Goal: Information Seeking & Learning: Find specific page/section

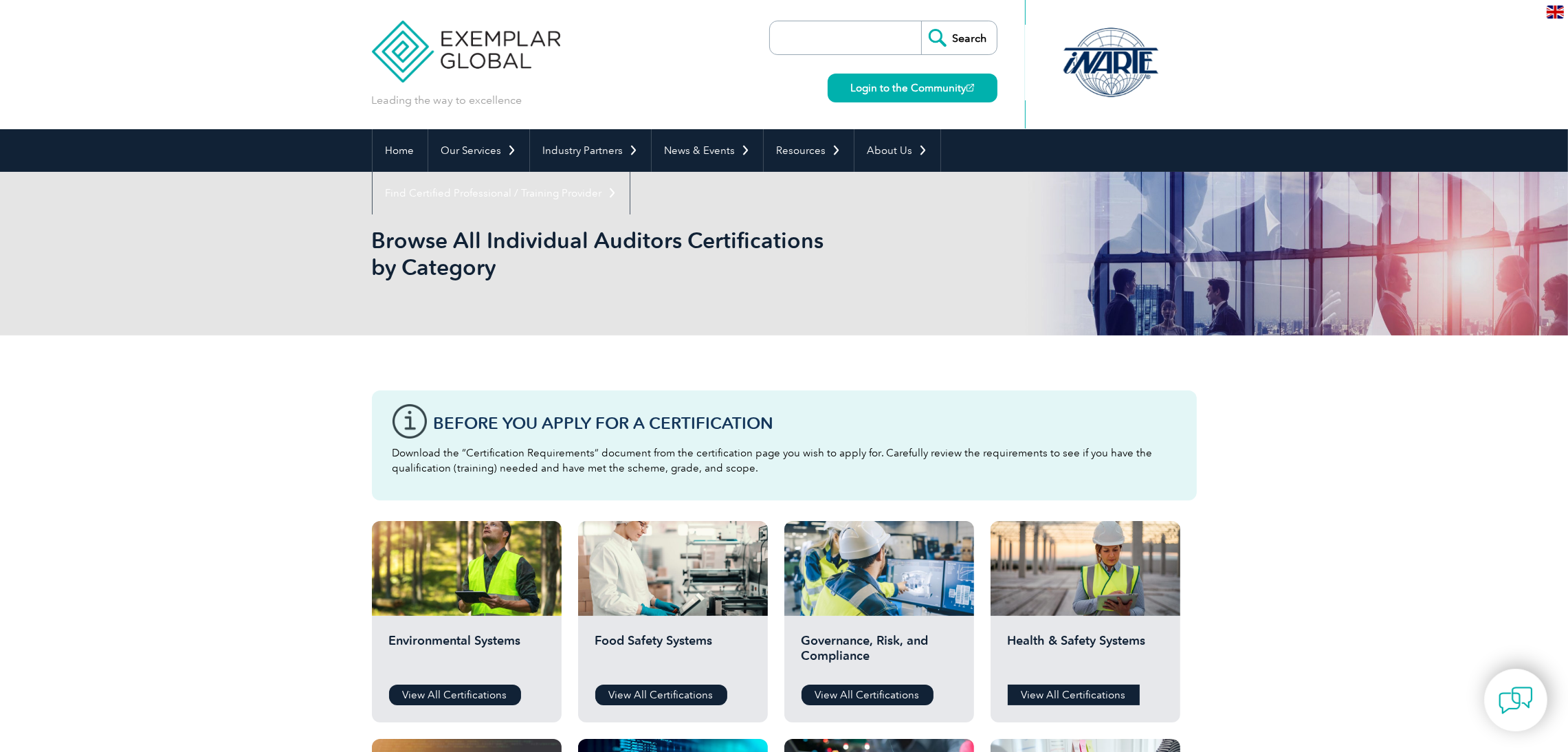
click at [1076, 693] on link "View All Certifications" at bounding box center [1074, 695] width 132 height 21
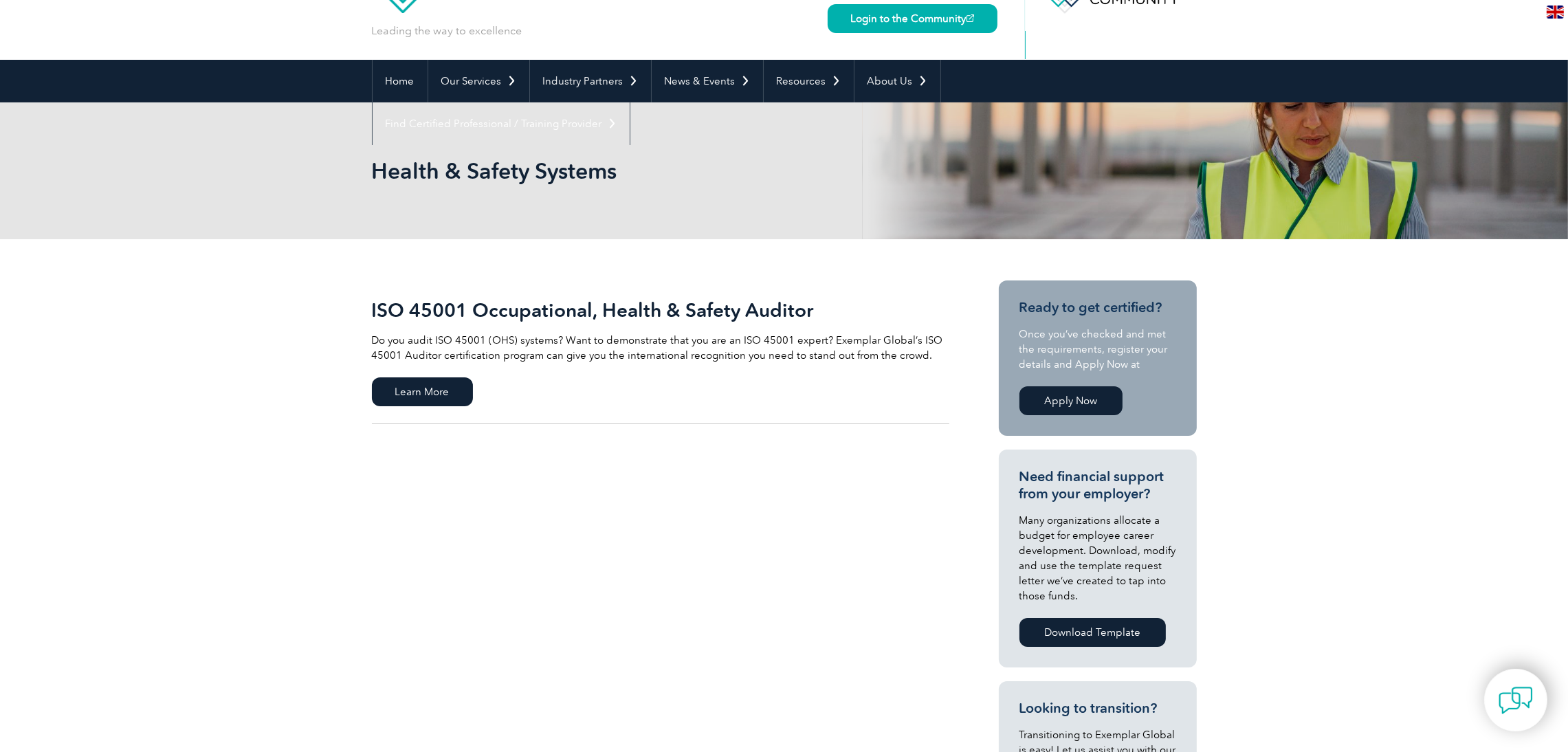
scroll to position [55, 0]
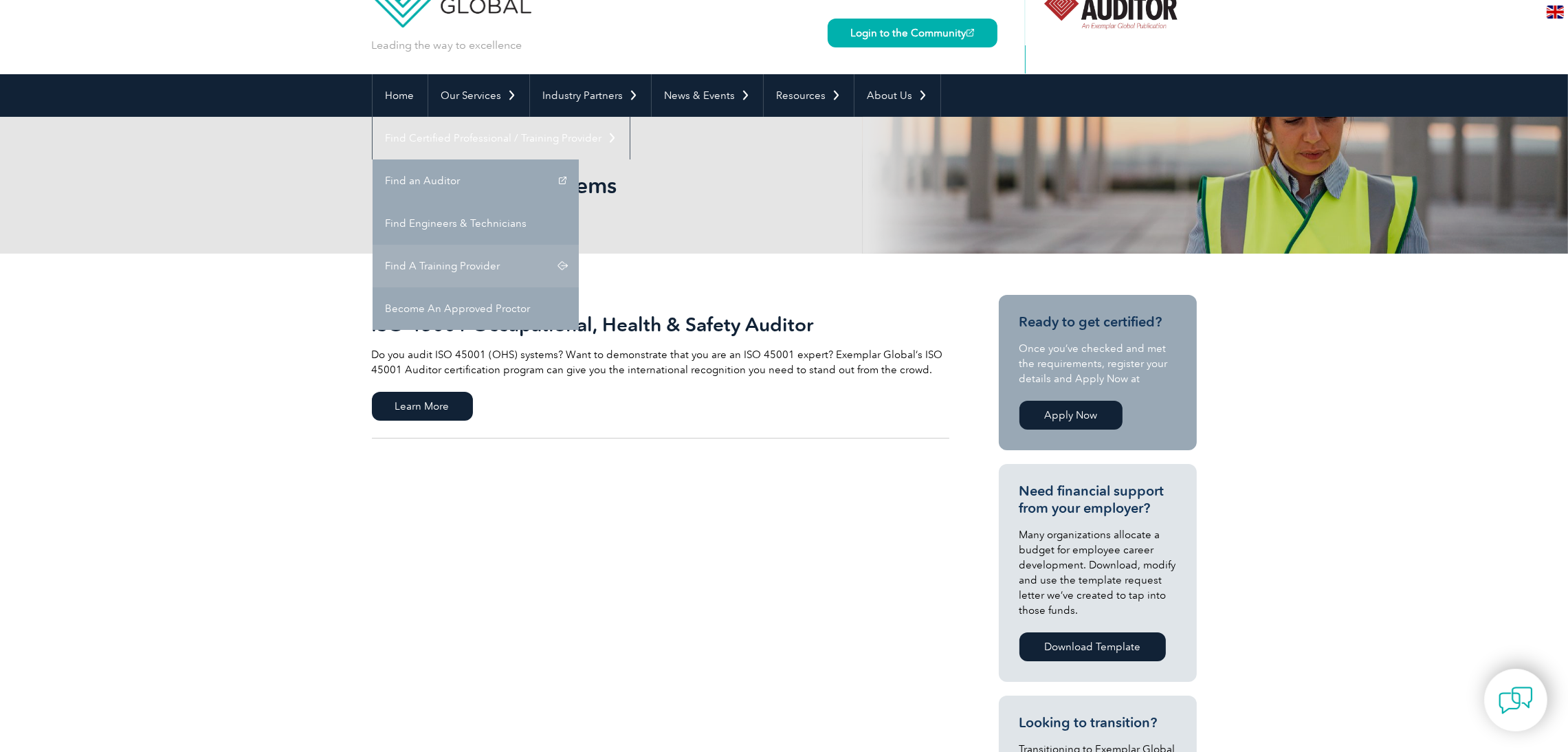
click at [579, 245] on link "Find A Training Provider" at bounding box center [475, 266] width 206 height 43
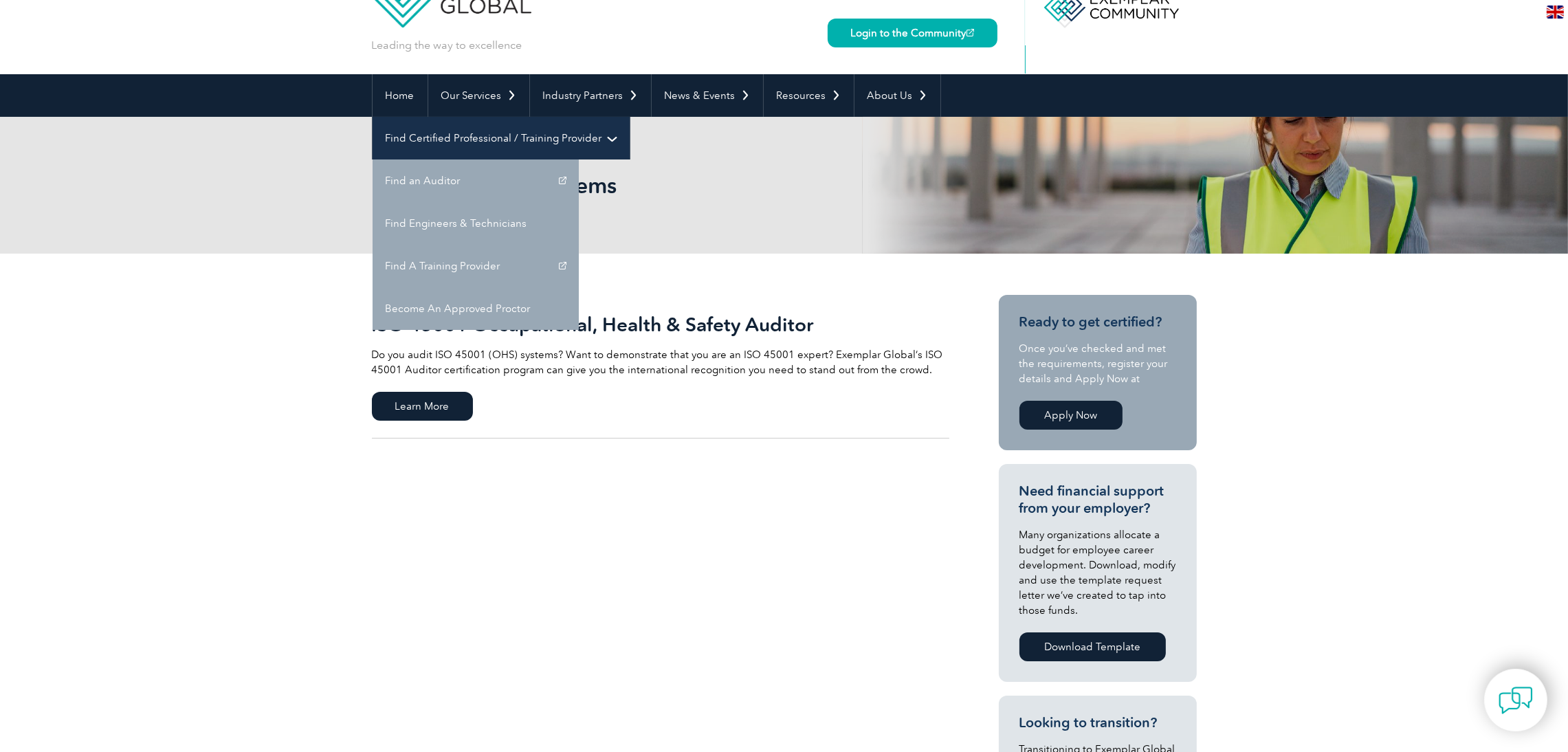
click at [630, 117] on link "Find Certified Professional / Training Provider" at bounding box center [501, 138] width 257 height 43
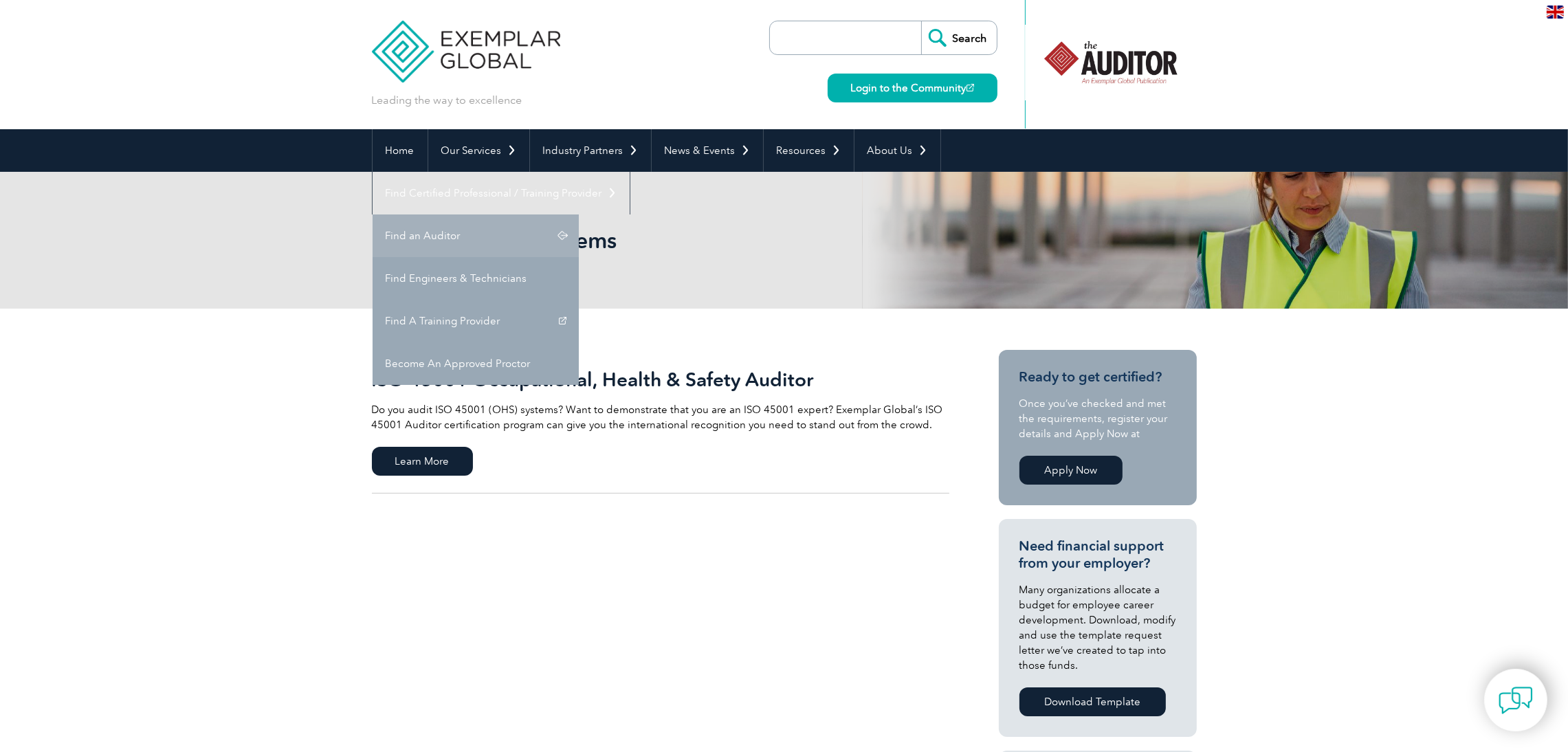
click at [579, 215] on link "Find an Auditor" at bounding box center [475, 236] width 206 height 43
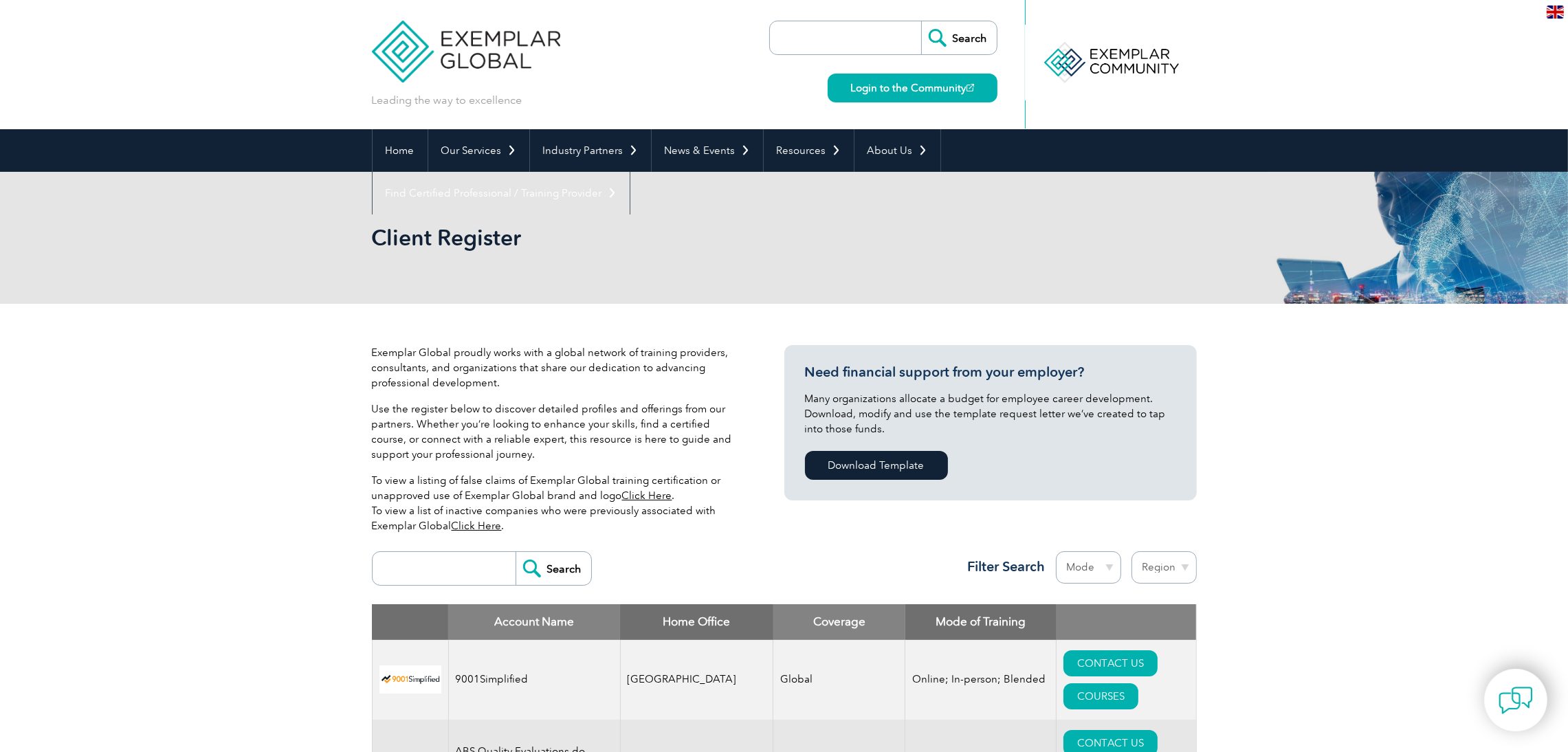
click at [1174, 570] on select "Region Australia Bahrain Bangladesh Brazil Canada Colombia Dominican Republic E…" at bounding box center [1164, 567] width 65 height 33
select select "[GEOGRAPHIC_DATA]"
click at [1131, 551] on select "Region Australia Bahrain Bangladesh Brazil Canada Colombia Dominican Republic E…" at bounding box center [1164, 567] width 65 height 33
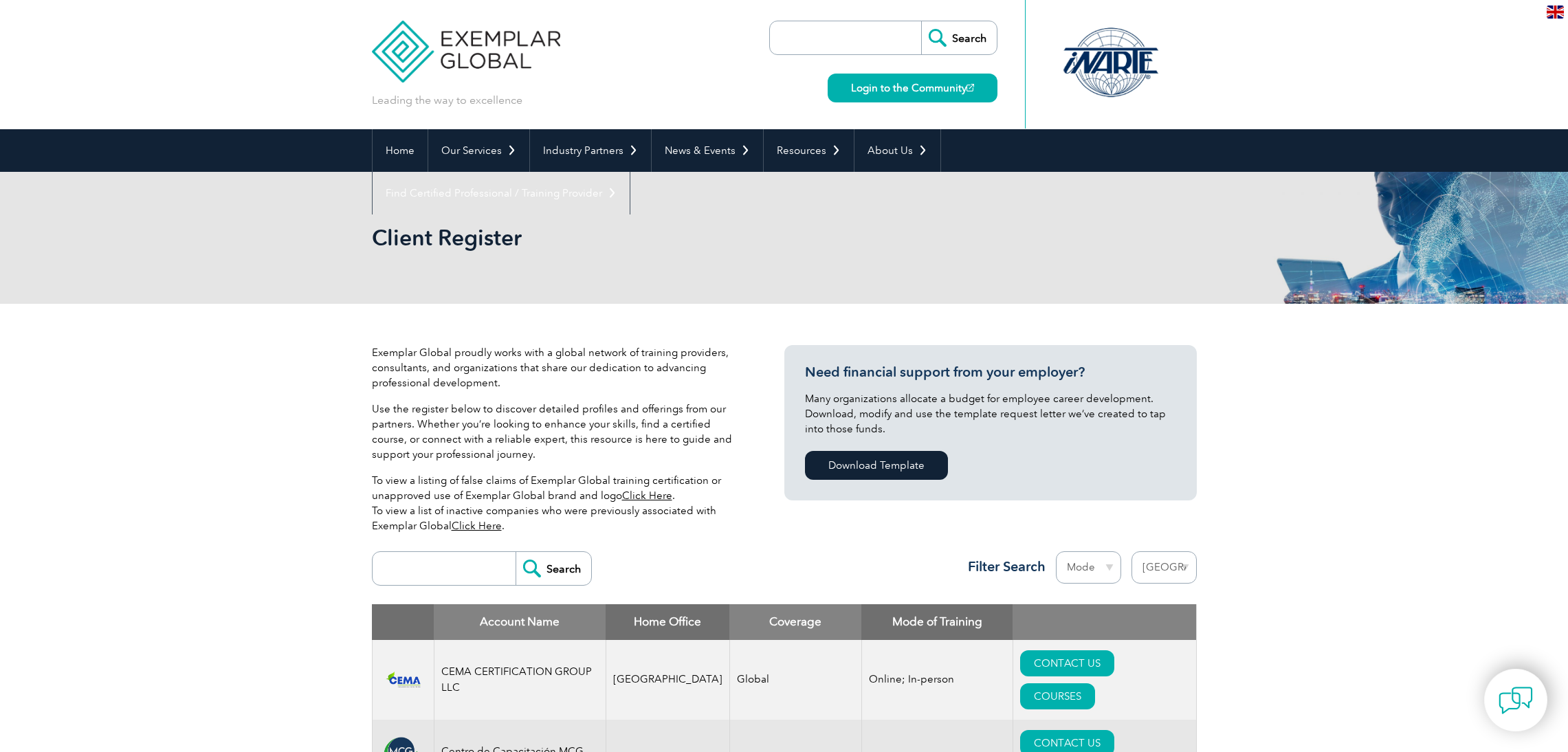
select select "[GEOGRAPHIC_DATA]"
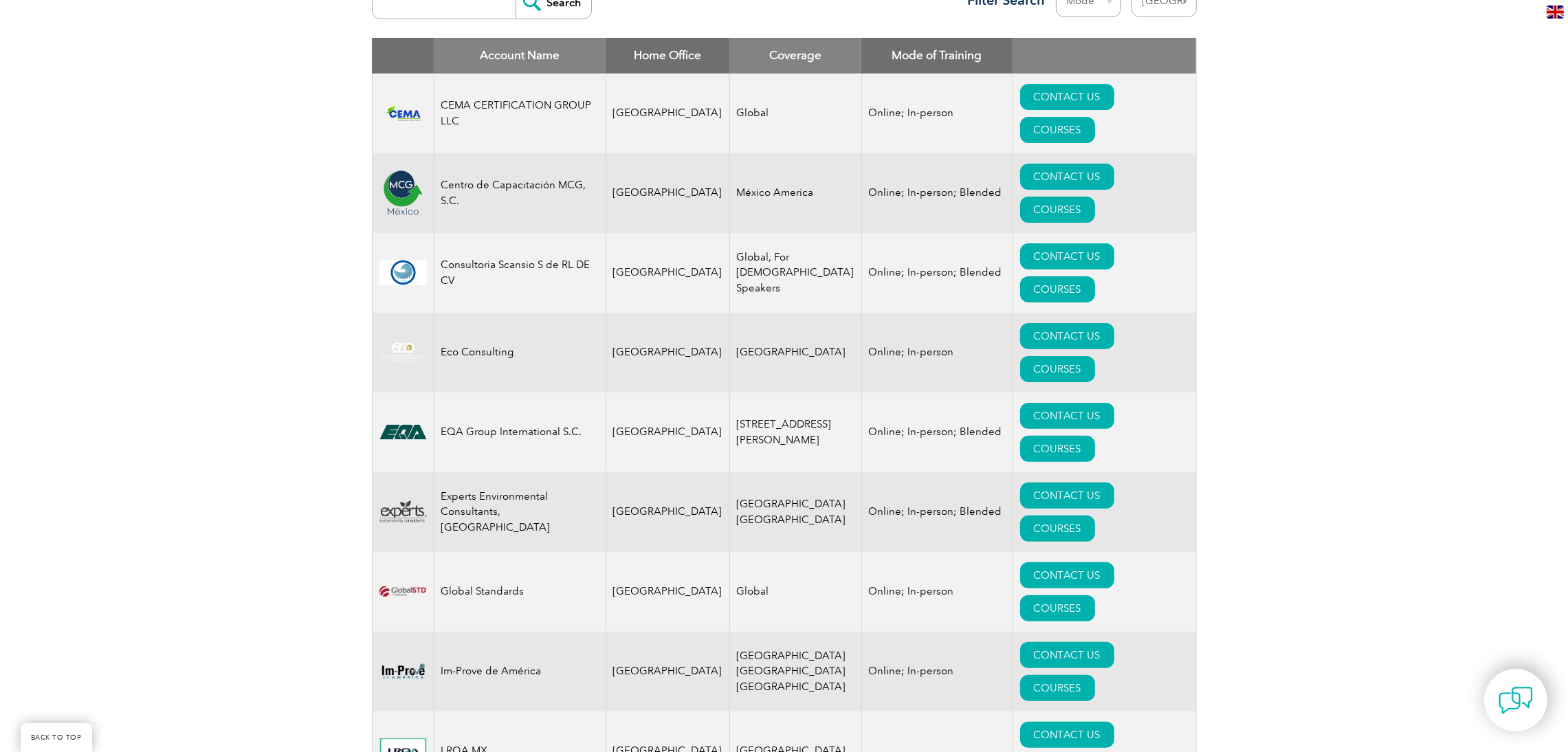
scroll to position [557, 0]
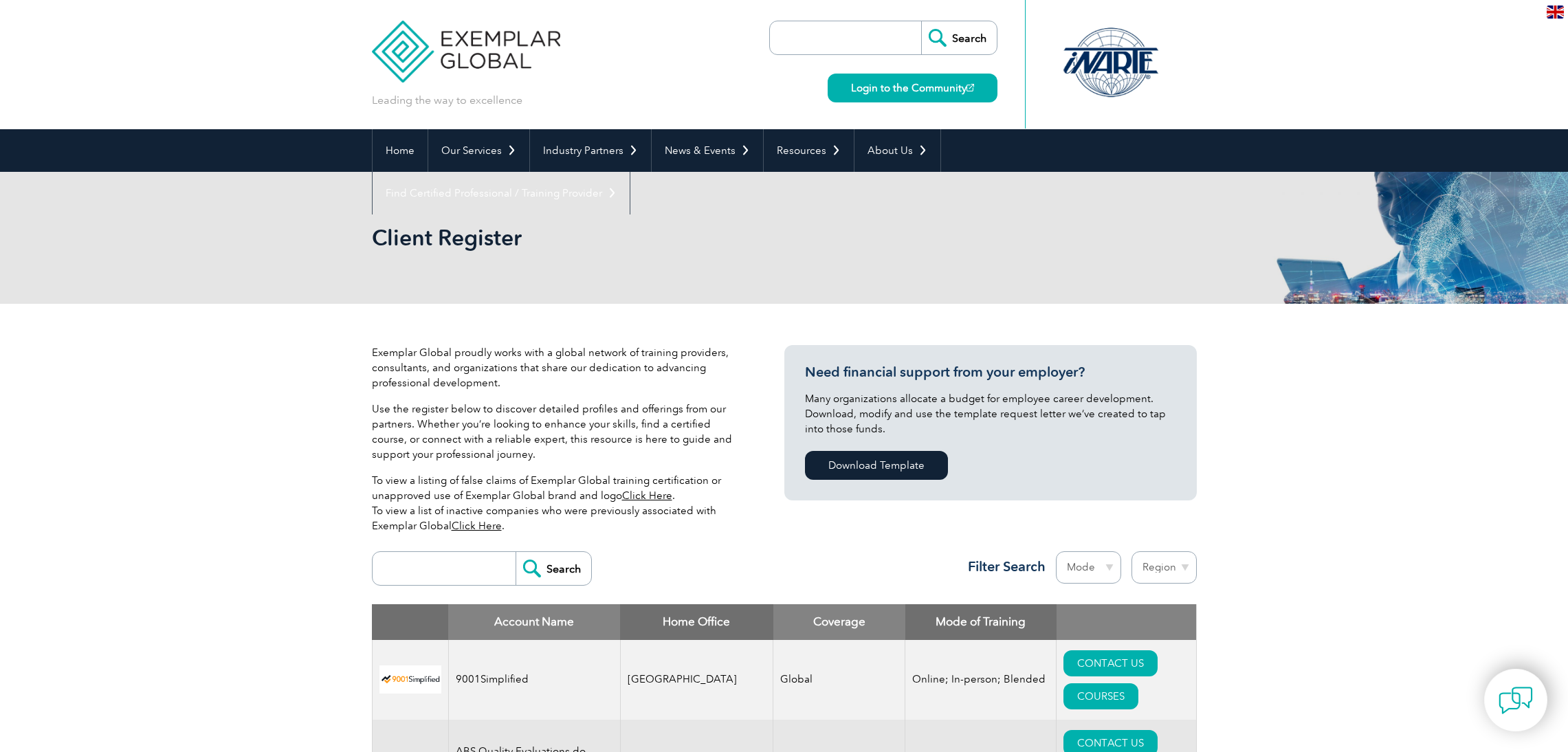
select select "[GEOGRAPHIC_DATA]"
